Goal: Register for event/course

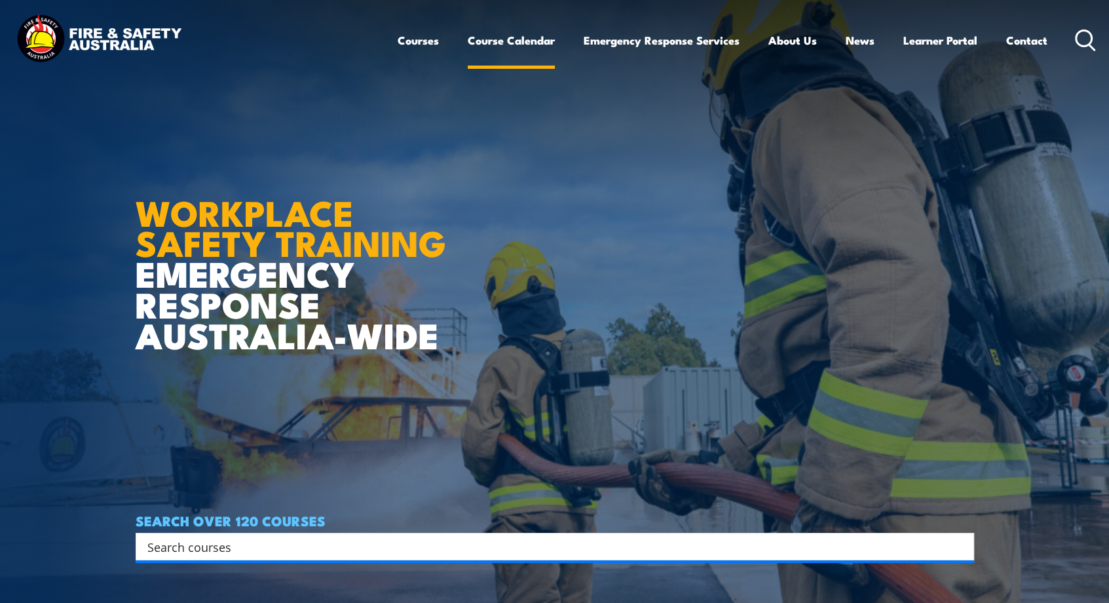
click at [531, 45] on link "Course Calendar" at bounding box center [511, 40] width 87 height 35
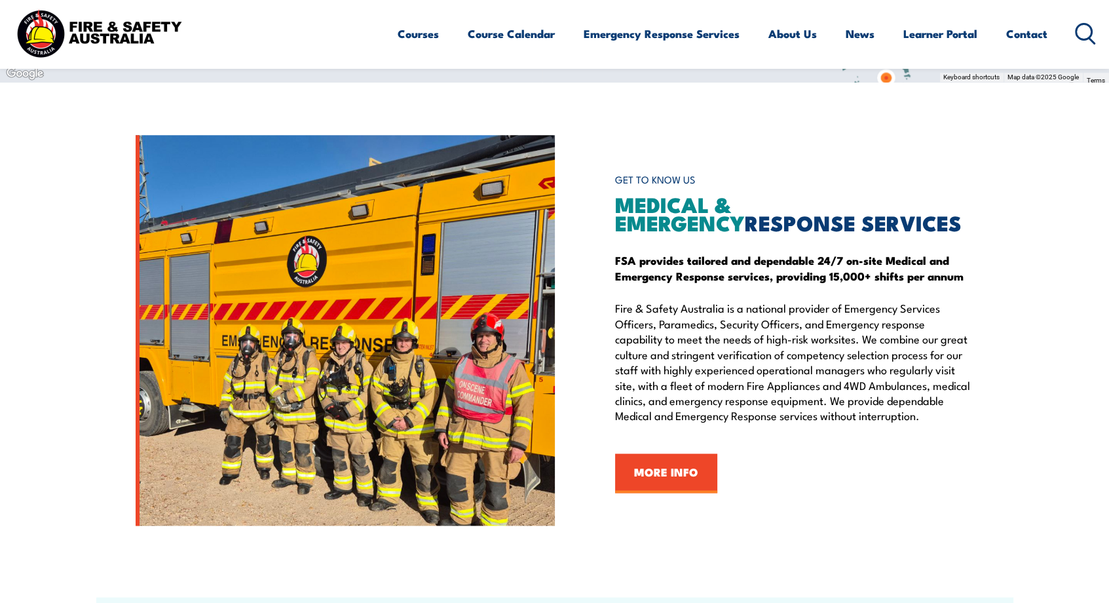
scroll to position [1310, 0]
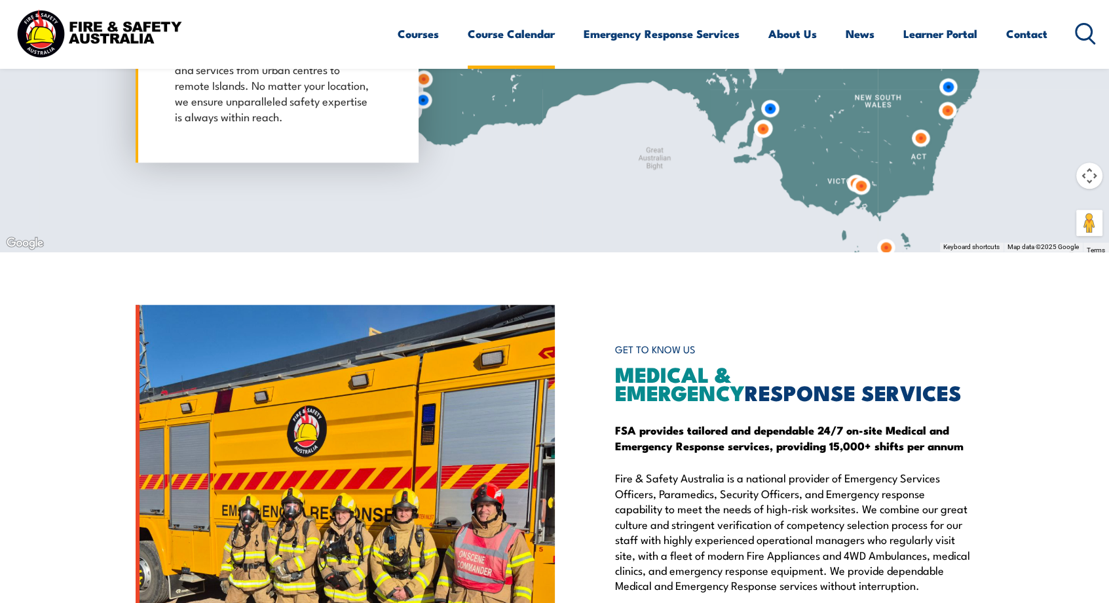
click at [494, 38] on link "Course Calendar" at bounding box center [511, 33] width 87 height 35
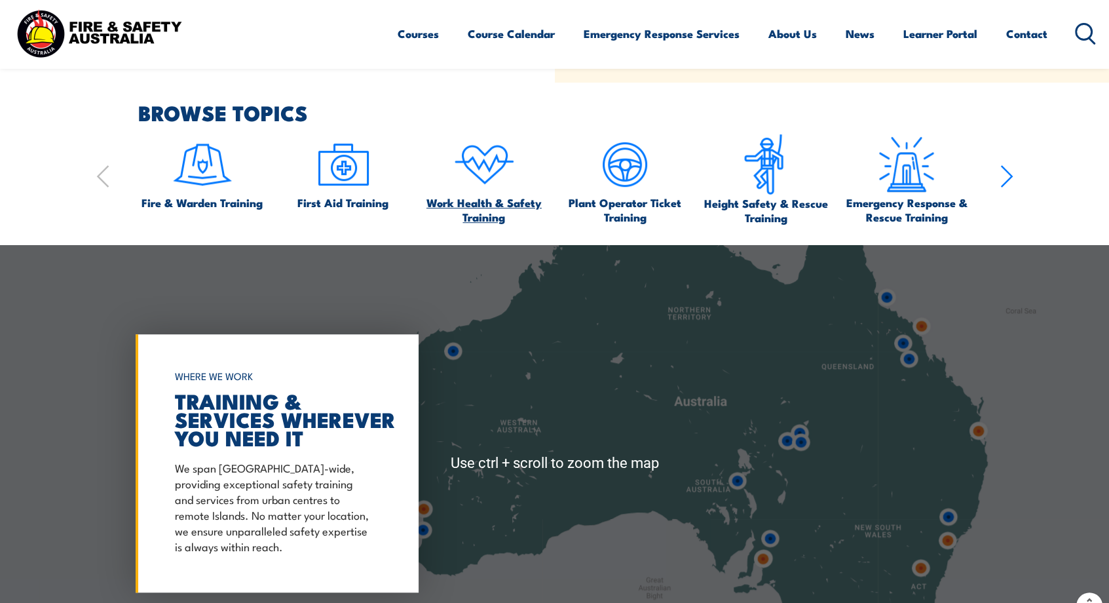
scroll to position [873, 0]
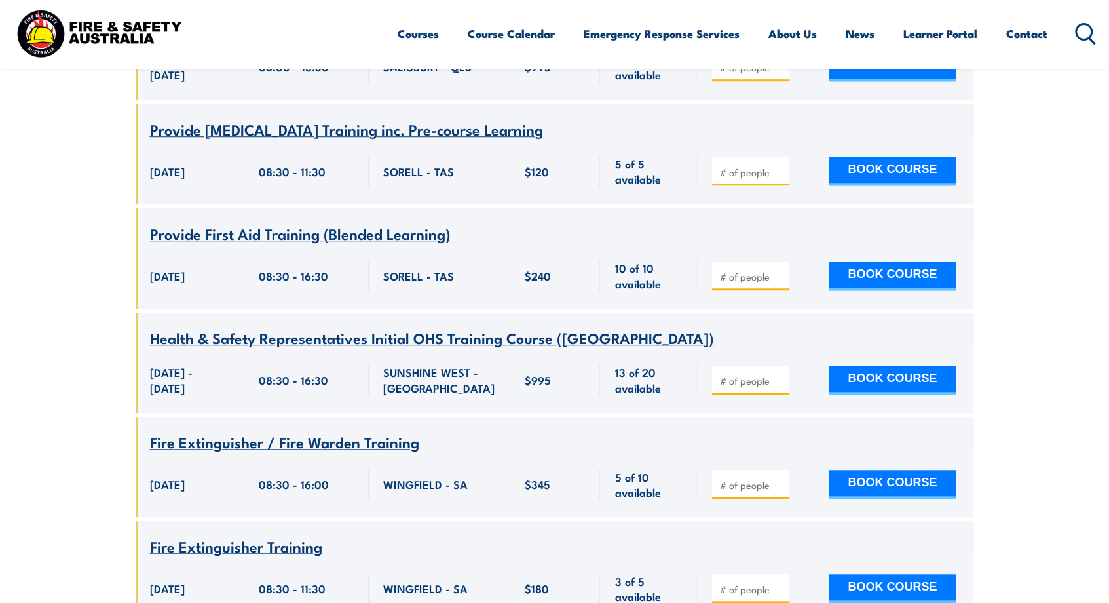
scroll to position [1135, 0]
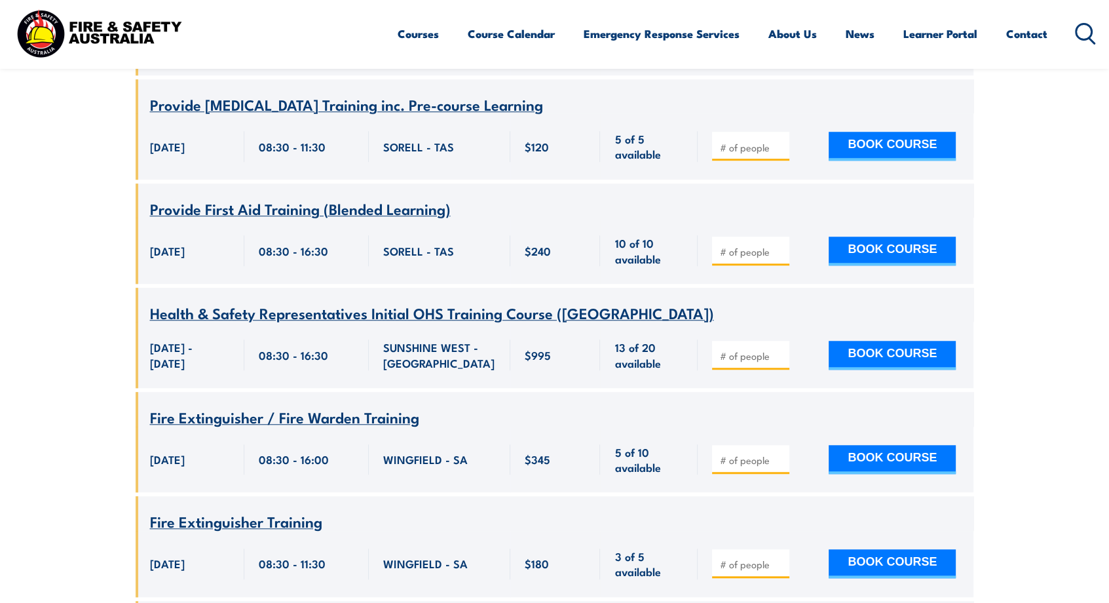
click at [218, 406] on span "Fire Extinguisher / Fire Warden Training" at bounding box center [284, 417] width 269 height 22
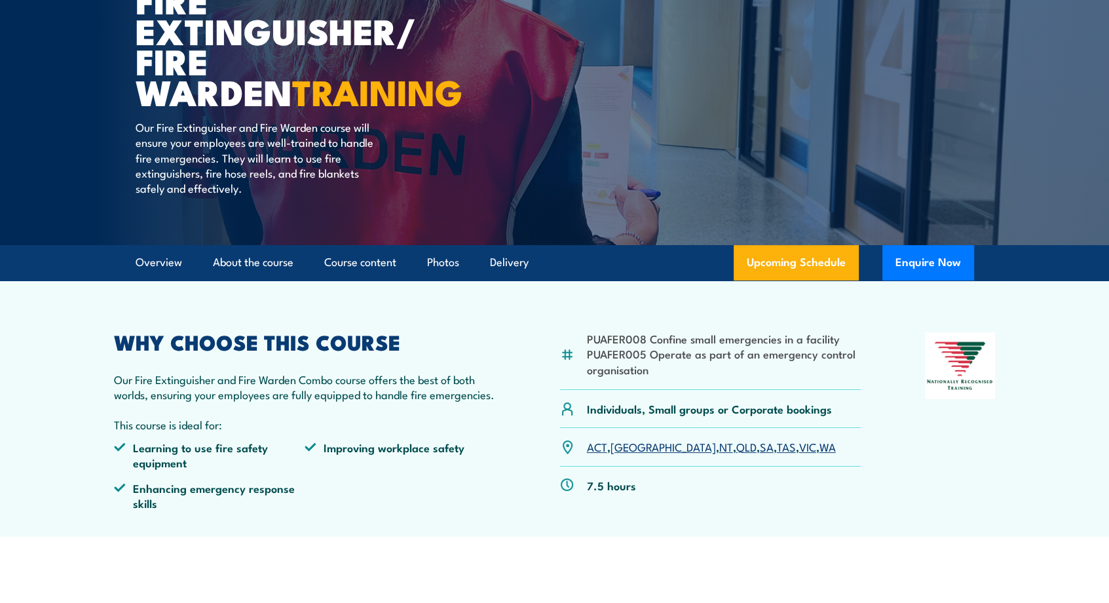
scroll to position [174, 0]
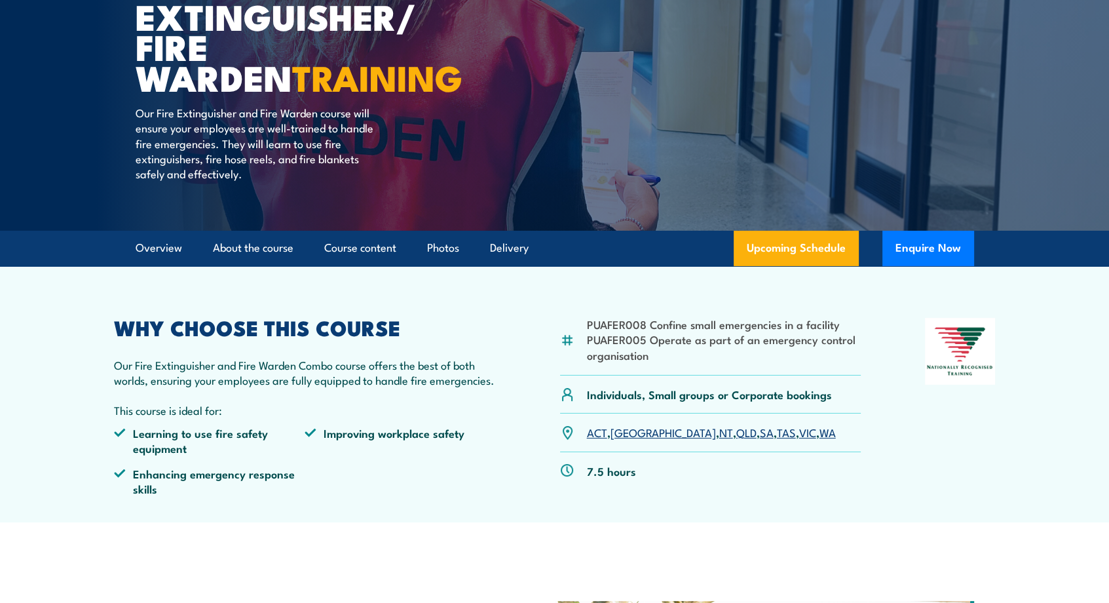
click at [820, 436] on link "WA" at bounding box center [828, 432] width 16 height 16
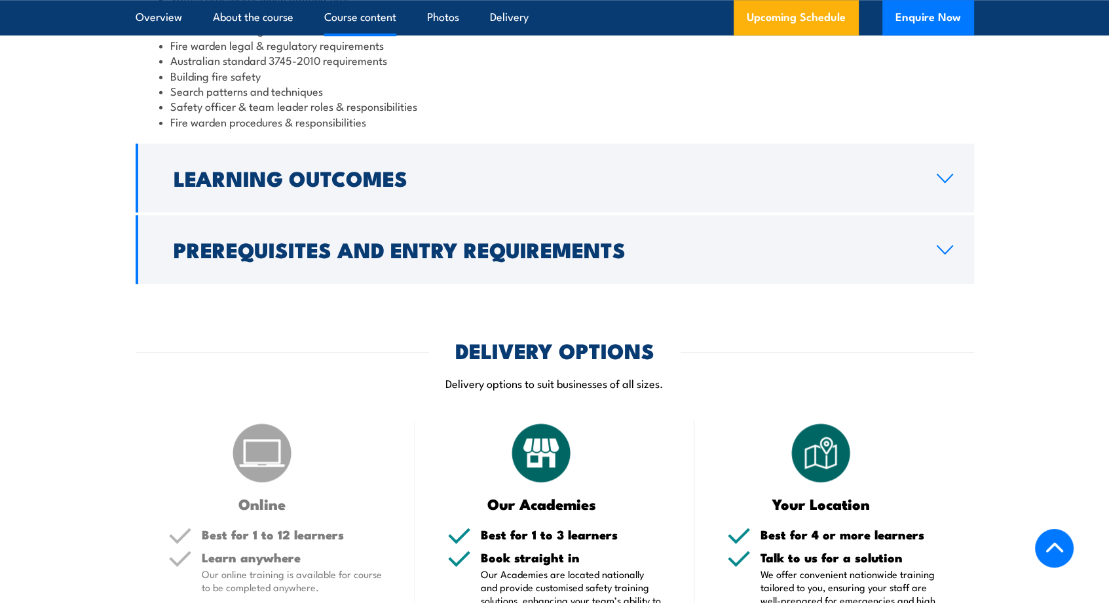
scroll to position [1310, 0]
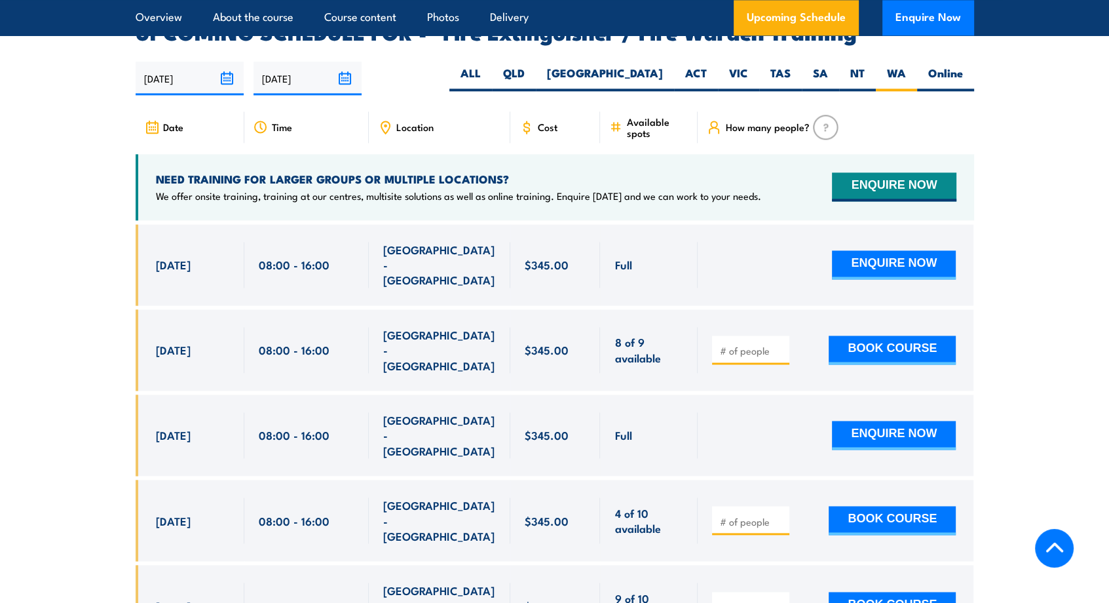
scroll to position [2151, 0]
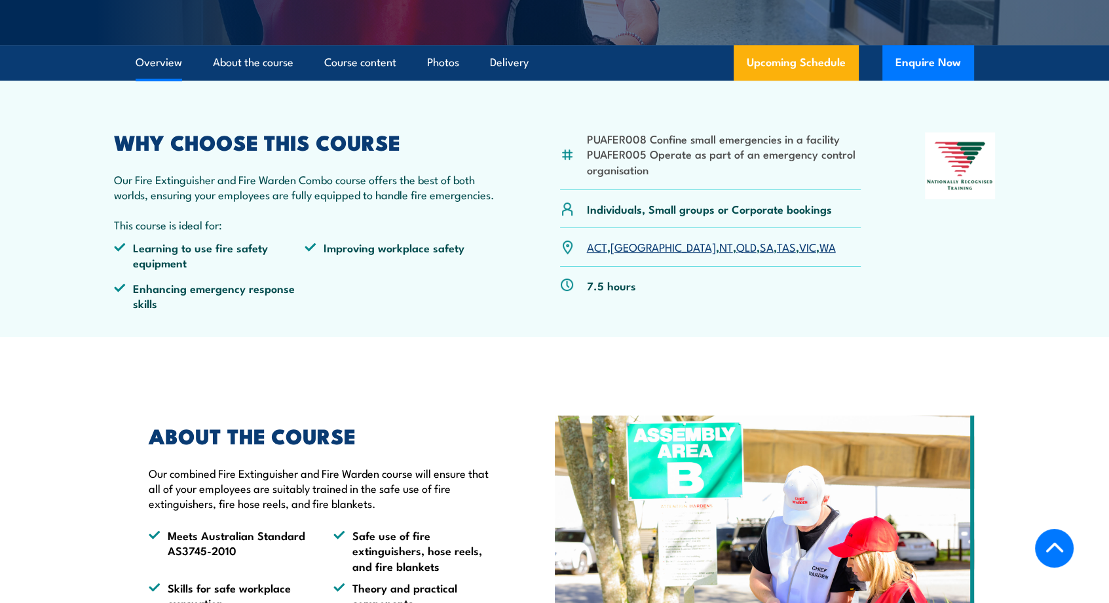
scroll to position [349, 0]
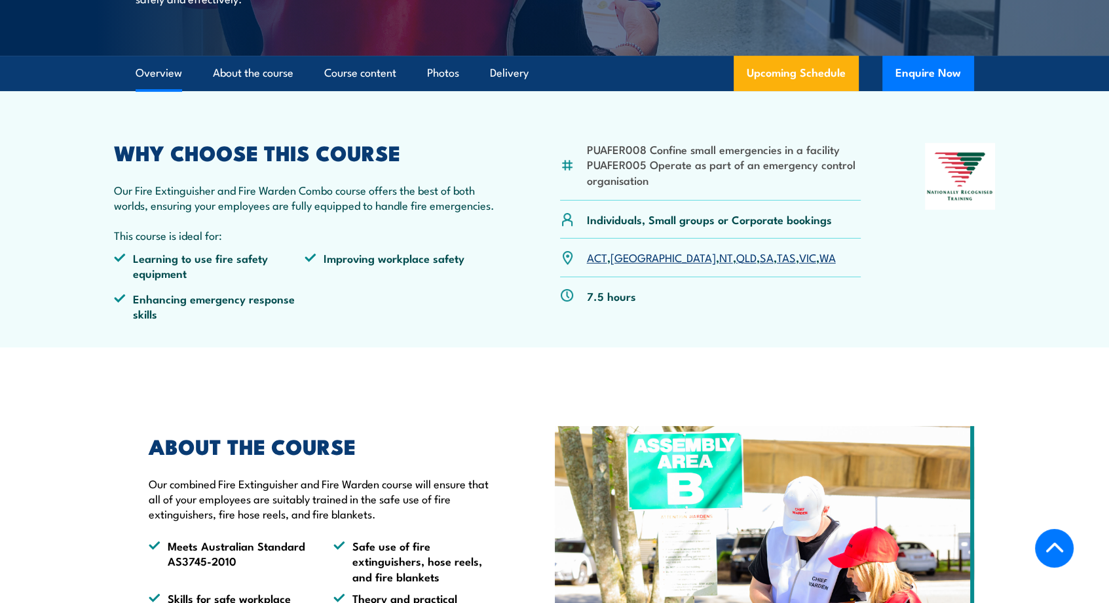
click at [820, 257] on link "WA" at bounding box center [828, 257] width 16 height 16
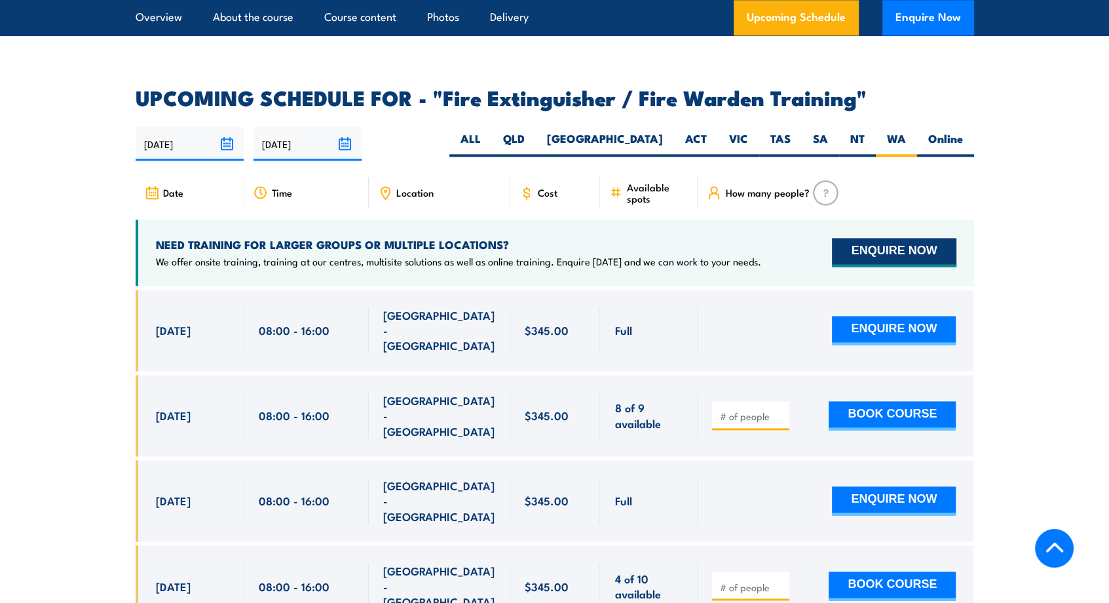
scroll to position [2063, 0]
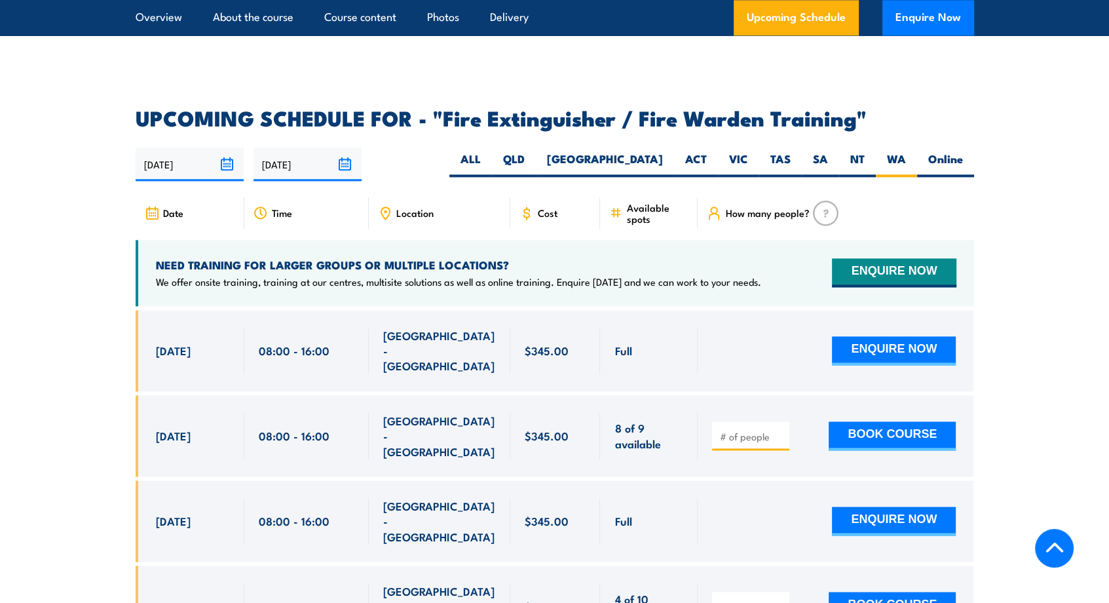
click at [1065, 286] on section "UPCOMING SCHEDULE FOR - "Fire Extinguisher / Fire Warden Training" [DATE] [DATE]" at bounding box center [554, 515] width 1109 height 815
click at [1067, 321] on section "UPCOMING SCHEDULE FOR - "Fire Extinguisher / Fire Warden Training" [DATE] [DATE]" at bounding box center [554, 515] width 1109 height 815
